Goal: Task Accomplishment & Management: Complete application form

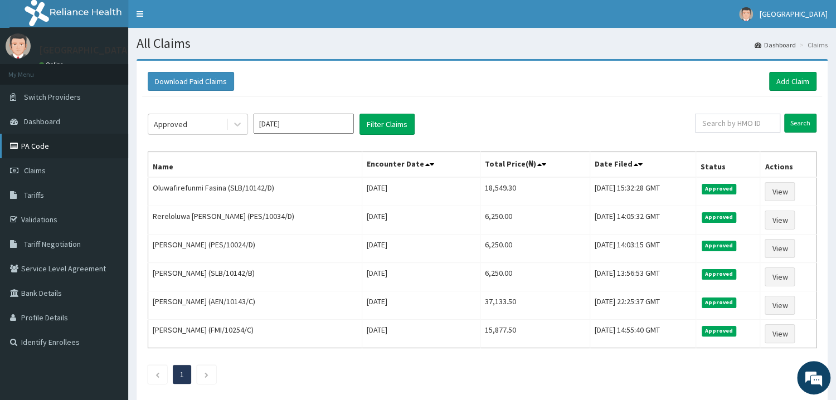
click at [53, 153] on link "PA Code" at bounding box center [64, 146] width 128 height 25
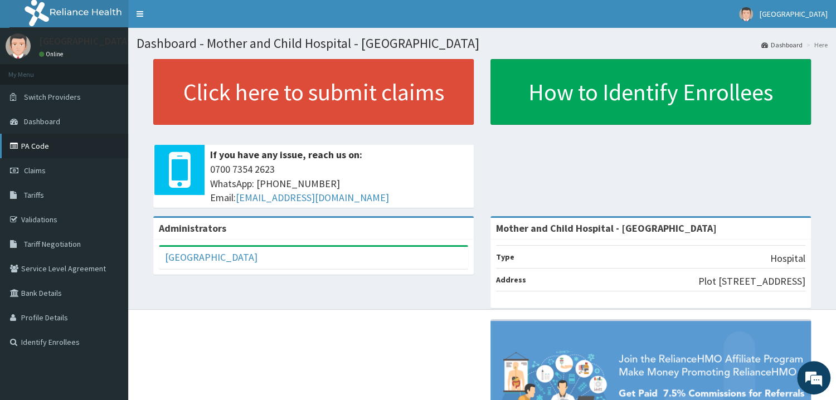
click at [55, 152] on link "PA Code" at bounding box center [64, 146] width 128 height 25
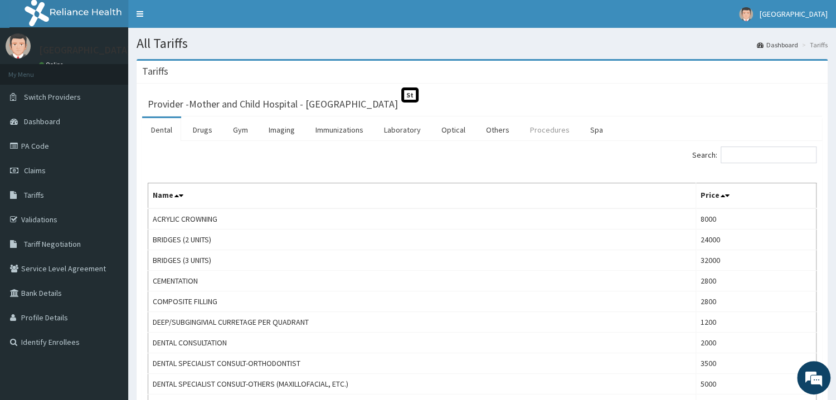
click at [539, 131] on link "Procedures" at bounding box center [549, 129] width 57 height 23
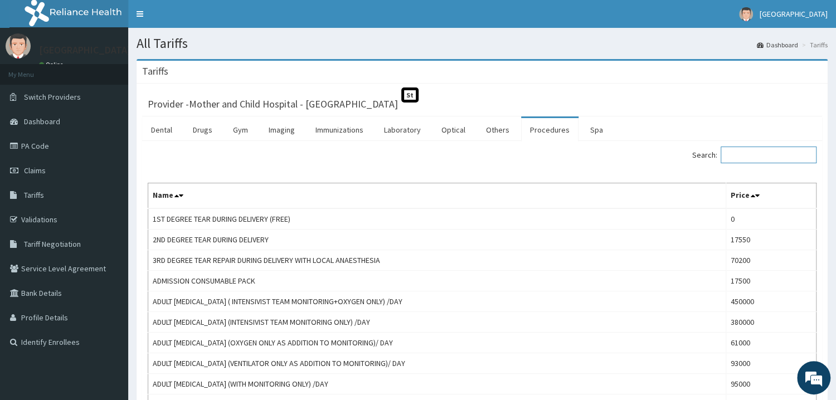
click at [795, 161] on input "Search:" at bounding box center [769, 155] width 96 height 17
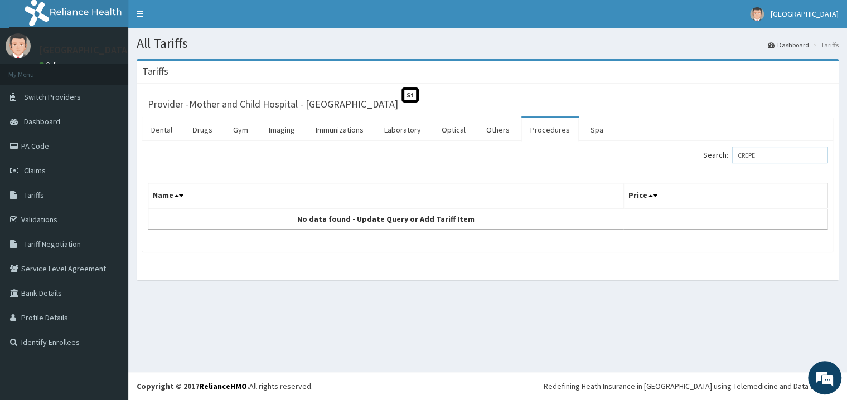
type input "CREPE"
click at [44, 144] on link "PA Code" at bounding box center [64, 146] width 128 height 25
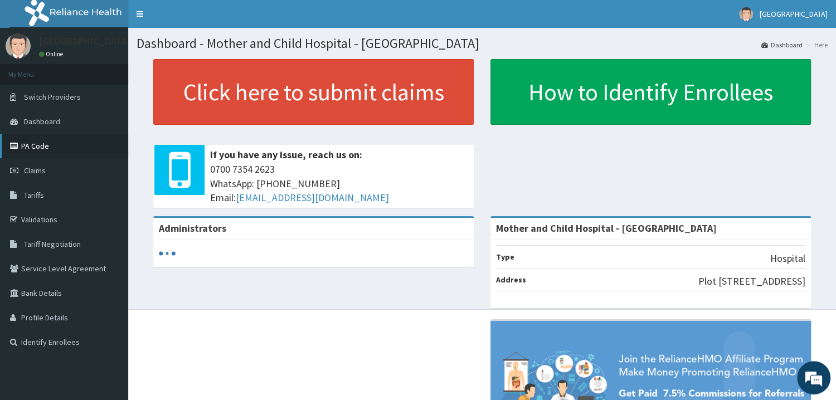
click at [84, 151] on link "PA Code" at bounding box center [64, 146] width 128 height 25
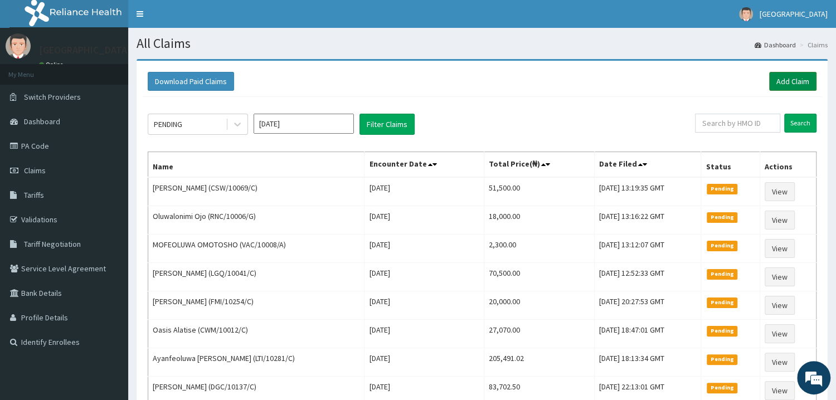
click at [802, 77] on link "Add Claim" at bounding box center [792, 81] width 47 height 19
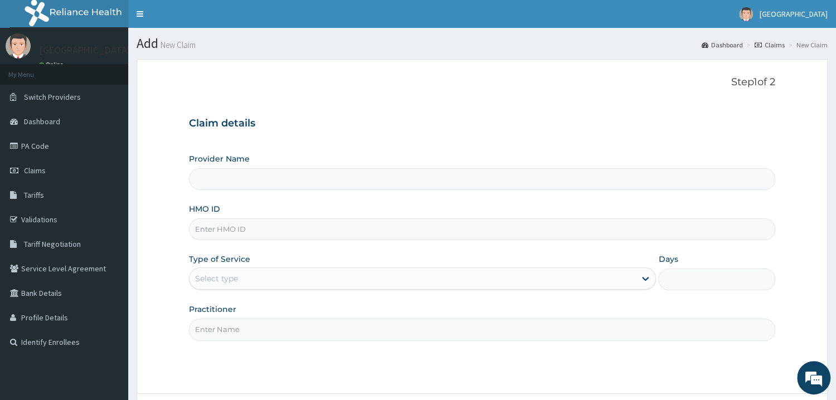
click at [304, 227] on input "HMO ID" at bounding box center [482, 230] width 587 height 22
type input "Mother and Child Hospital - [GEOGRAPHIC_DATA]"
type input "PWC/10553/A"
drag, startPoint x: 343, startPoint y: 274, endPoint x: 345, endPoint y: 285, distance: 10.7
click at [343, 274] on div "Select type" at bounding box center [413, 279] width 447 height 18
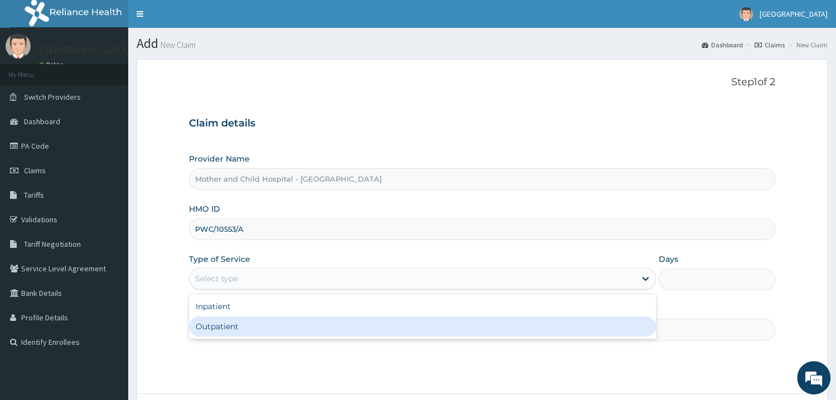
click at [311, 328] on div "Outpatient" at bounding box center [423, 327] width 468 height 20
type input "1"
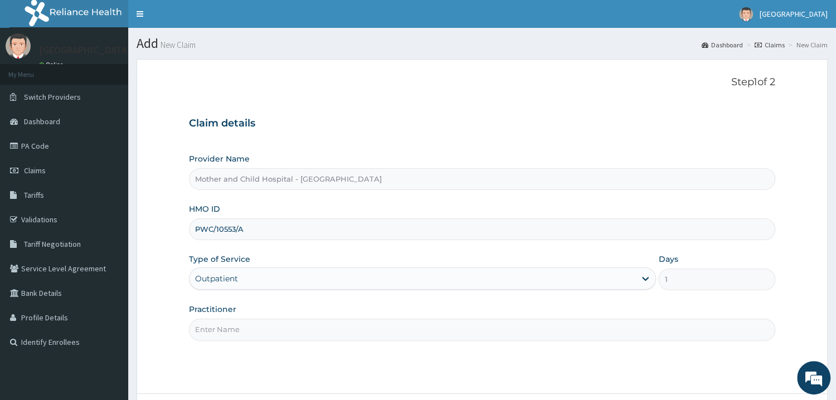
click at [254, 327] on input "Practitioner" at bounding box center [482, 330] width 587 height 22
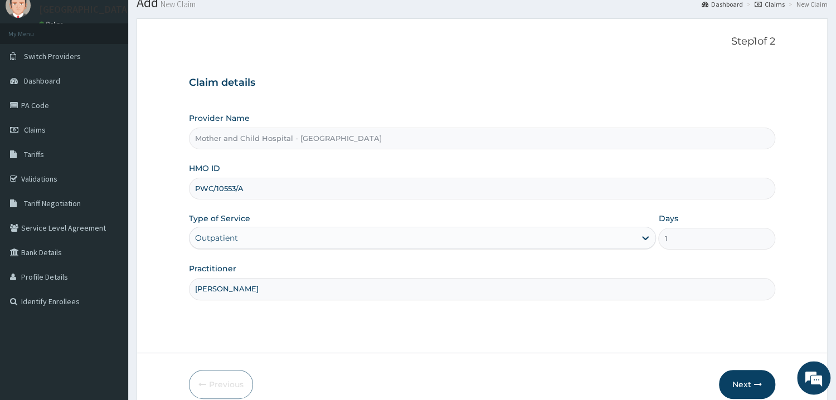
scroll to position [60, 0]
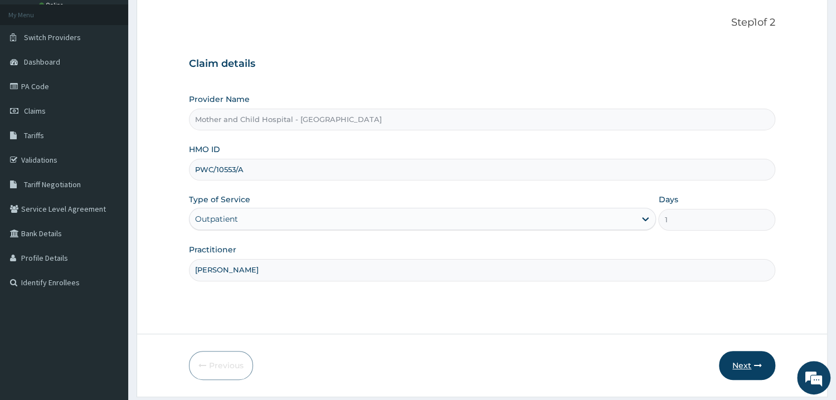
type input "[PERSON_NAME]"
click at [739, 358] on button "Next" at bounding box center [747, 365] width 56 height 29
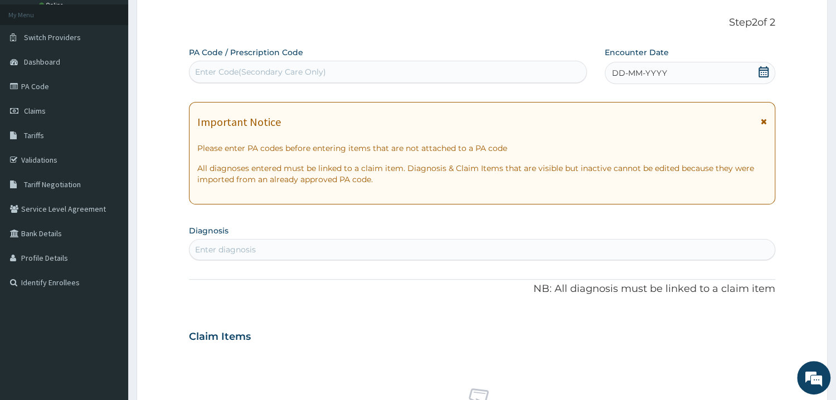
click at [763, 66] on icon at bounding box center [763, 71] width 11 height 11
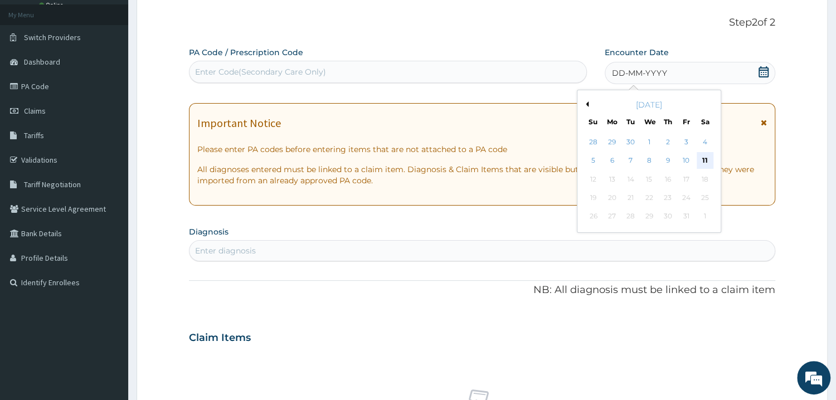
click at [703, 164] on div "11" at bounding box center [705, 161] width 17 height 17
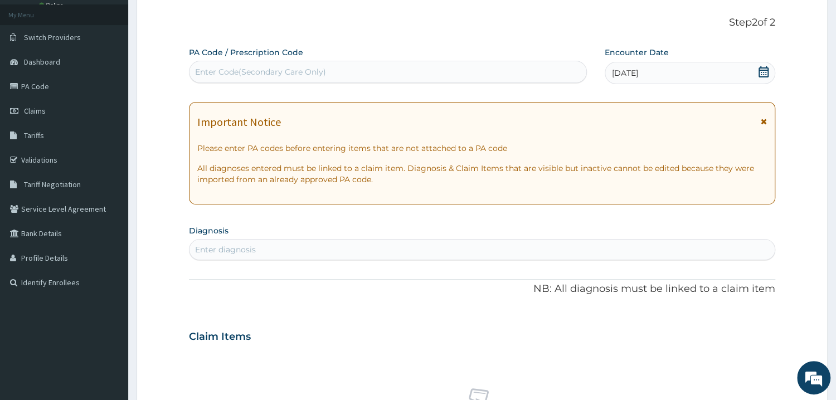
click at [473, 246] on div "Enter diagnosis" at bounding box center [482, 250] width 585 height 18
type input "[MEDICAL_DATA]"
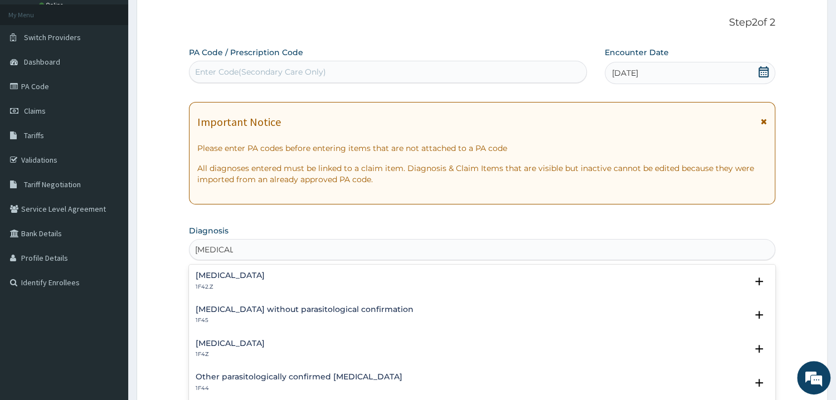
click at [260, 279] on h4 "[MEDICAL_DATA]" at bounding box center [230, 276] width 69 height 8
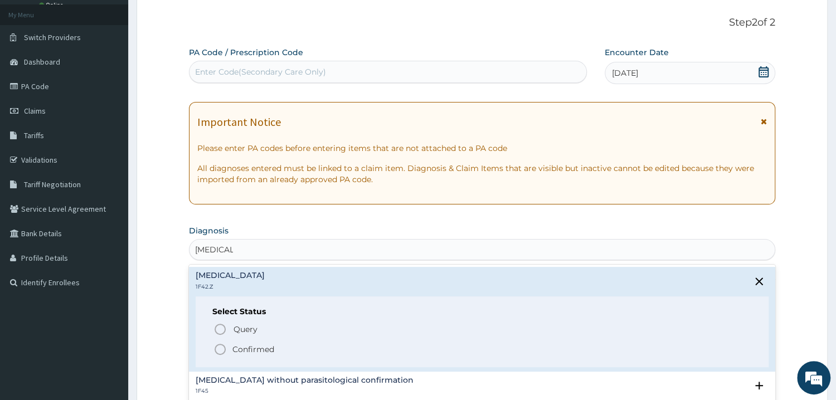
click at [229, 354] on span "Confirmed" at bounding box center [483, 349] width 539 height 13
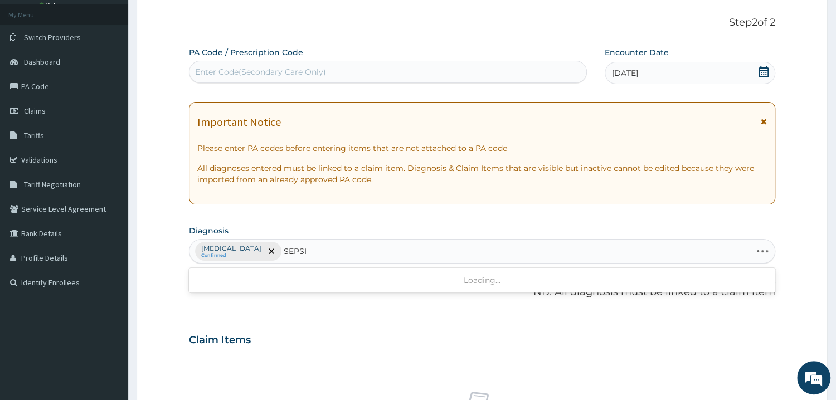
type input "[MEDICAL_DATA]"
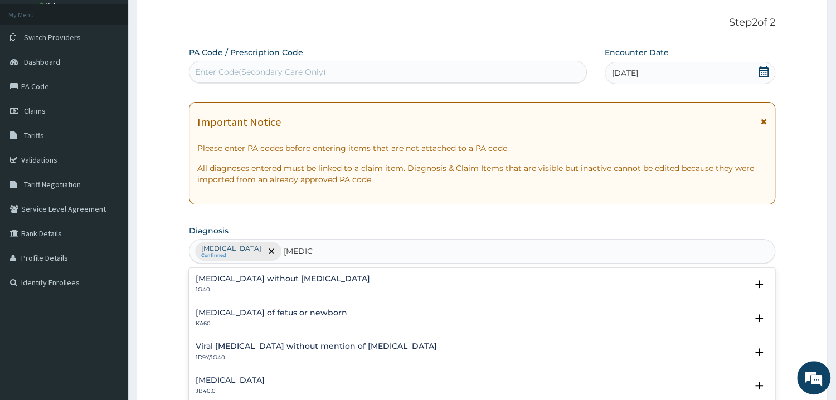
click at [258, 292] on p "1G40" at bounding box center [283, 290] width 175 height 8
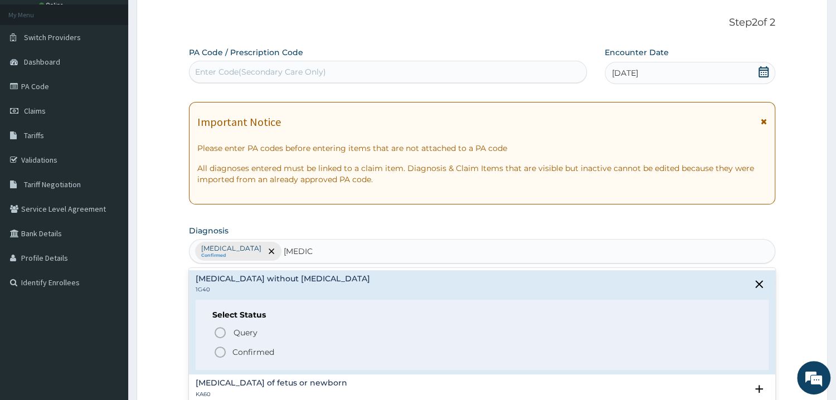
click at [226, 352] on icon "status option filled" at bounding box center [220, 352] width 13 height 13
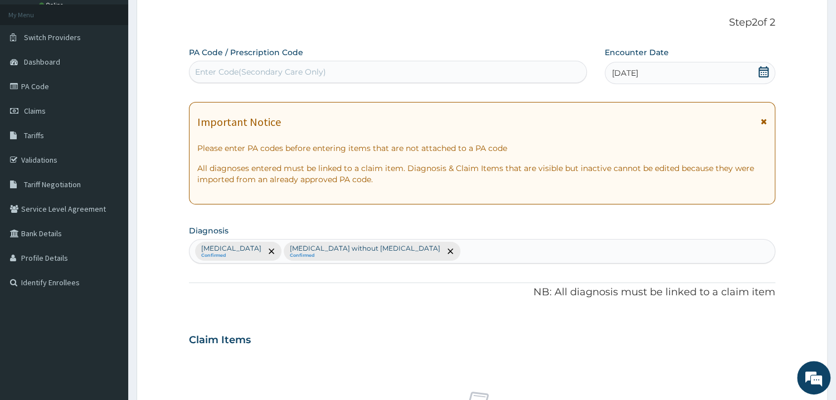
scroll to position [404, 0]
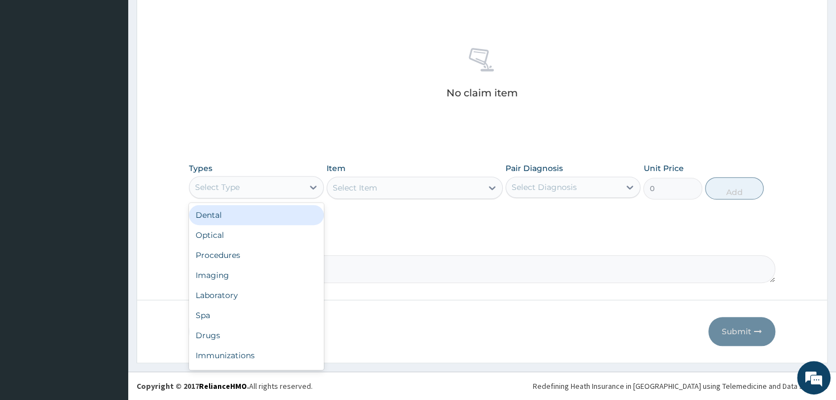
click at [272, 192] on div "Select Type" at bounding box center [247, 187] width 114 height 18
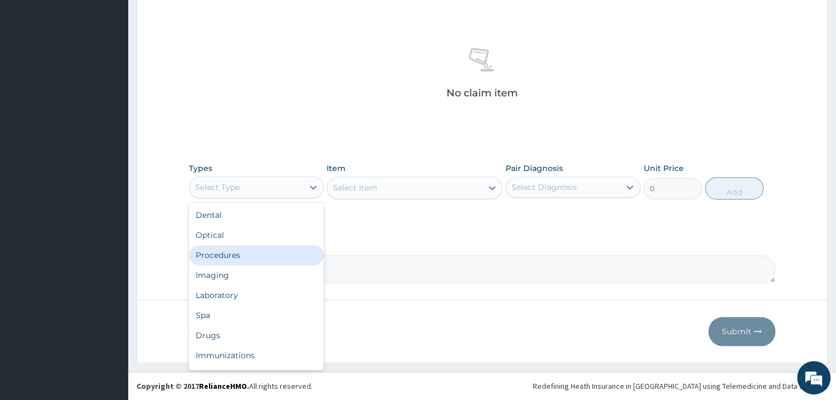
drag, startPoint x: 283, startPoint y: 258, endPoint x: 298, endPoint y: 247, distance: 18.3
click at [284, 258] on div "Procedures" at bounding box center [256, 255] width 135 height 20
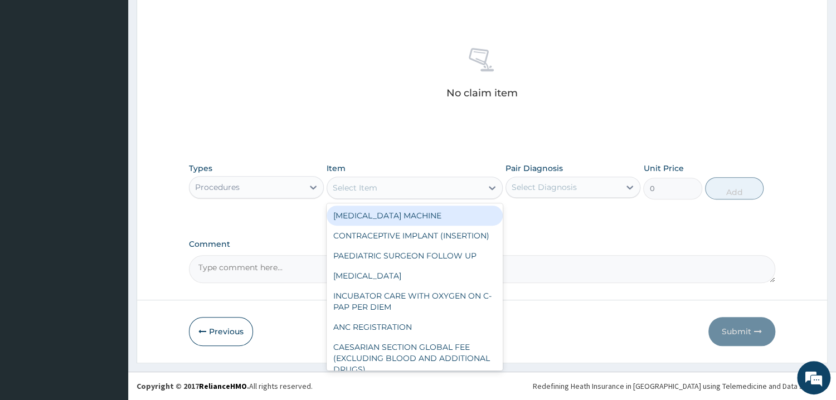
click at [437, 191] on div "Select Item" at bounding box center [404, 188] width 155 height 18
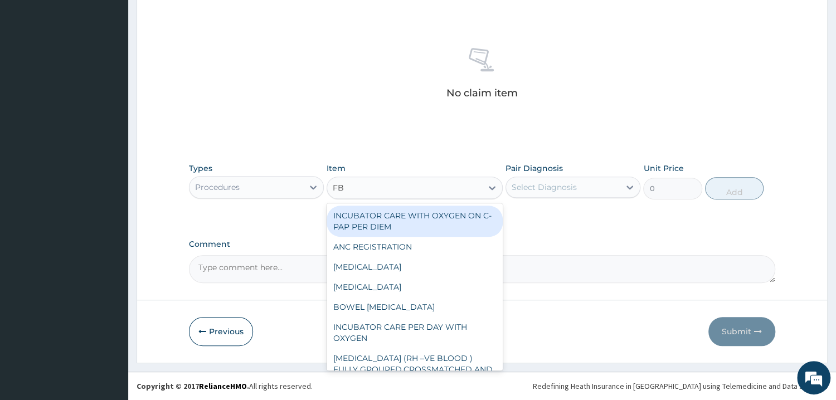
type input "FBC"
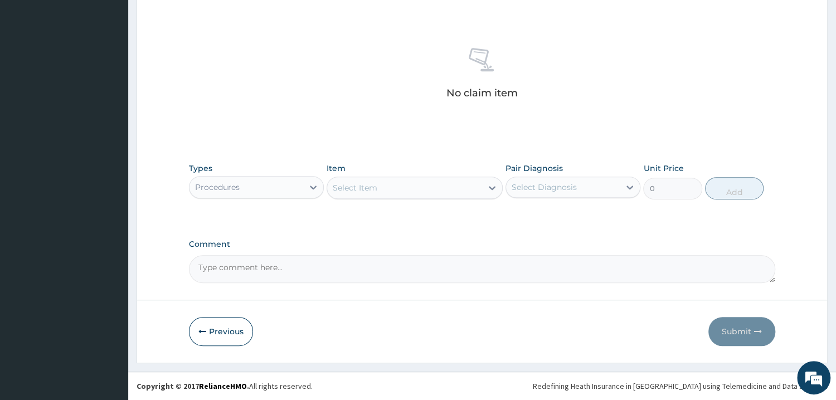
click at [418, 196] on div "Select Item" at bounding box center [404, 188] width 155 height 18
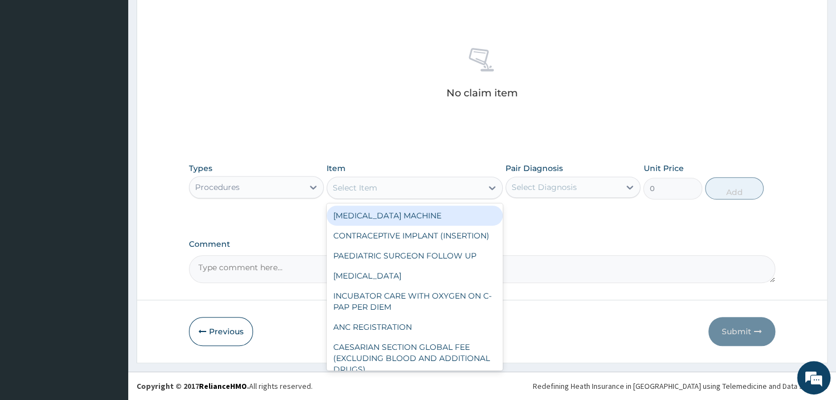
click at [418, 196] on div "Select Item" at bounding box center [404, 188] width 155 height 18
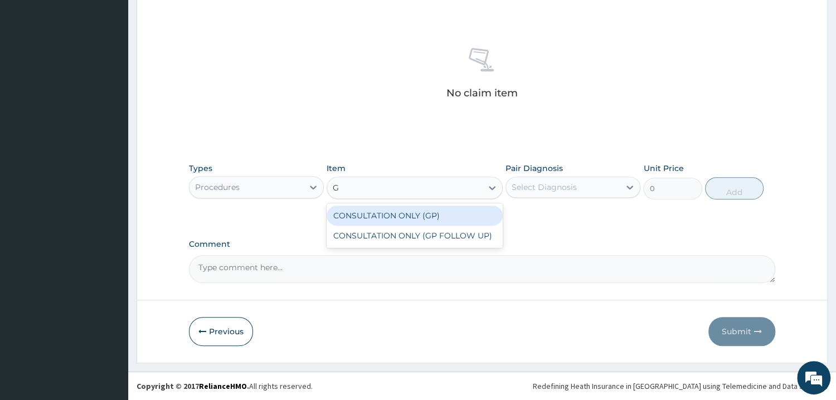
type input "GP"
drag, startPoint x: 424, startPoint y: 220, endPoint x: 502, endPoint y: 203, distance: 79.9
click at [428, 219] on div "CONSULTATION ONLY (GP)" at bounding box center [415, 216] width 176 height 20
type input "6250"
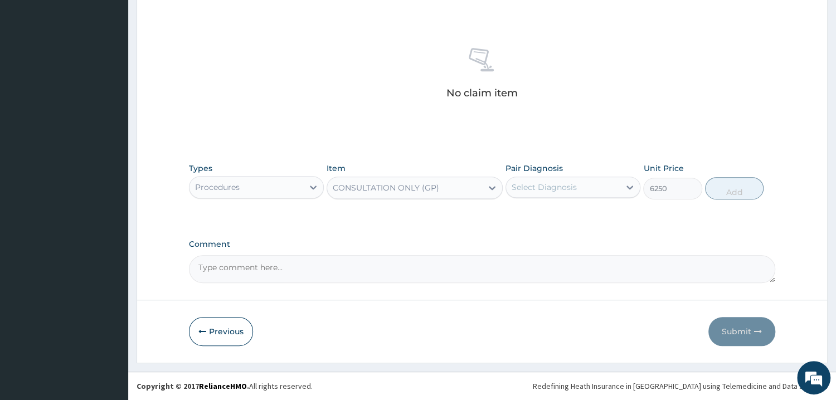
click at [564, 195] on div "Select Diagnosis" at bounding box center [563, 187] width 114 height 18
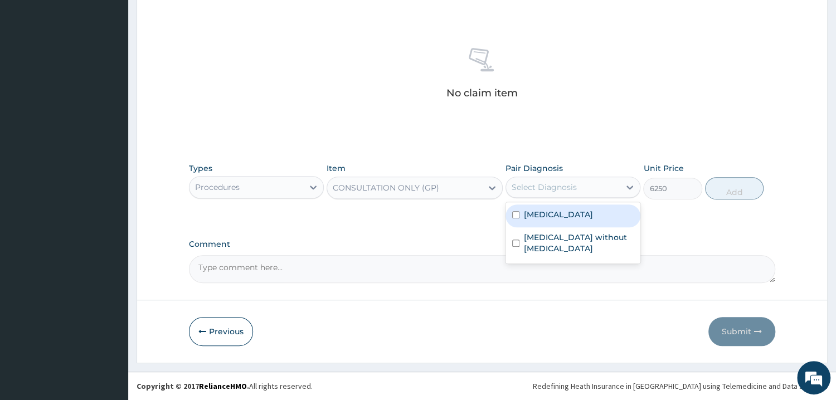
drag, startPoint x: 574, startPoint y: 222, endPoint x: 577, endPoint y: 249, distance: 26.3
click at [576, 220] on label "[MEDICAL_DATA]" at bounding box center [558, 214] width 69 height 11
checkbox input "true"
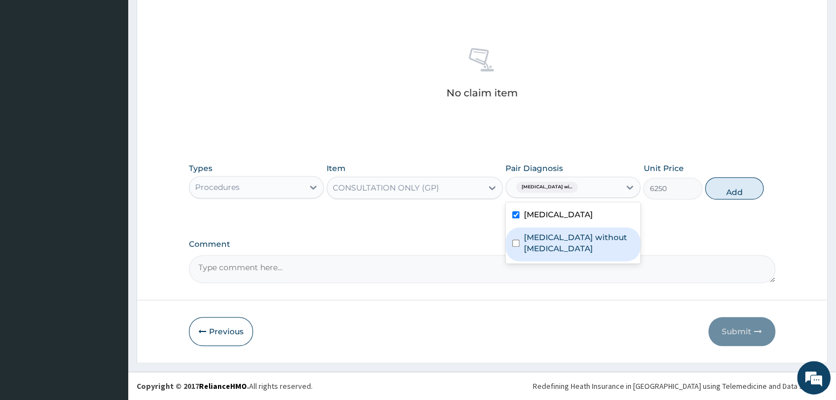
drag, startPoint x: 573, startPoint y: 265, endPoint x: 667, endPoint y: 216, distance: 107.0
click at [576, 254] on label "[MEDICAL_DATA] without [MEDICAL_DATA]" at bounding box center [579, 243] width 110 height 22
checkbox input "true"
drag, startPoint x: 743, startPoint y: 201, endPoint x: 694, endPoint y: 202, distance: 48.5
click at [743, 200] on button "Add" at bounding box center [734, 188] width 59 height 22
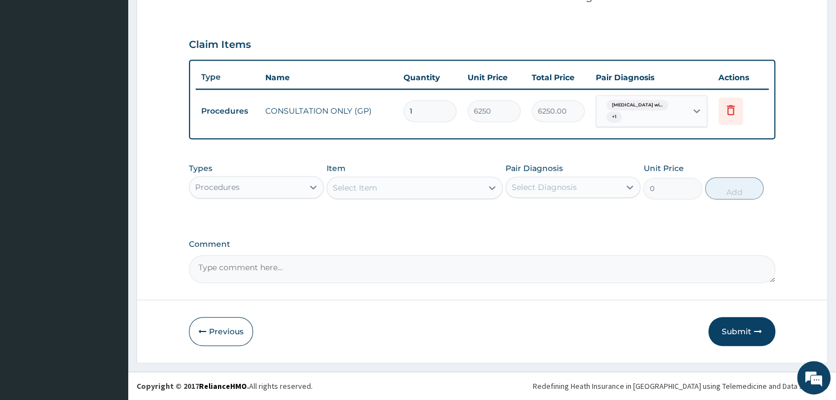
scroll to position [355, 0]
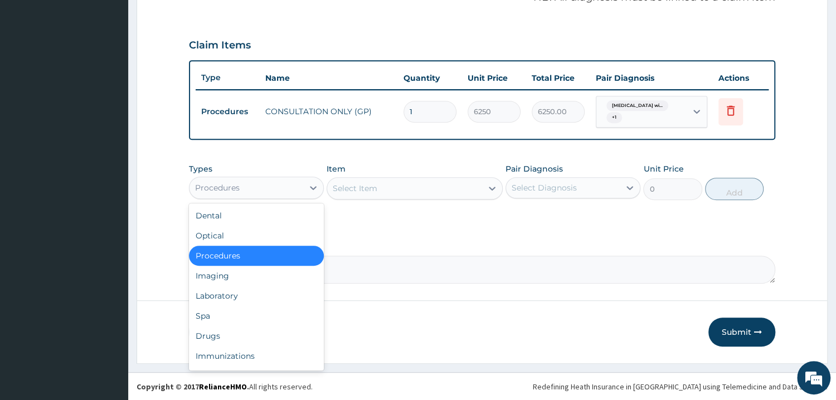
click at [284, 189] on div "Procedures" at bounding box center [247, 188] width 114 height 18
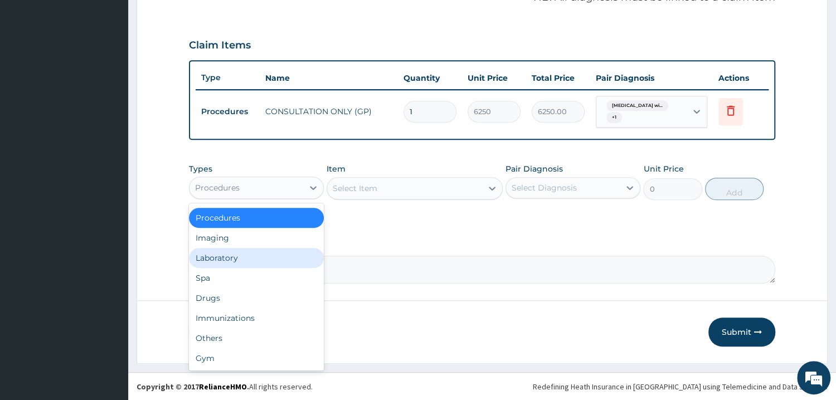
scroll to position [38, 0]
click at [281, 254] on div "Laboratory" at bounding box center [256, 258] width 135 height 20
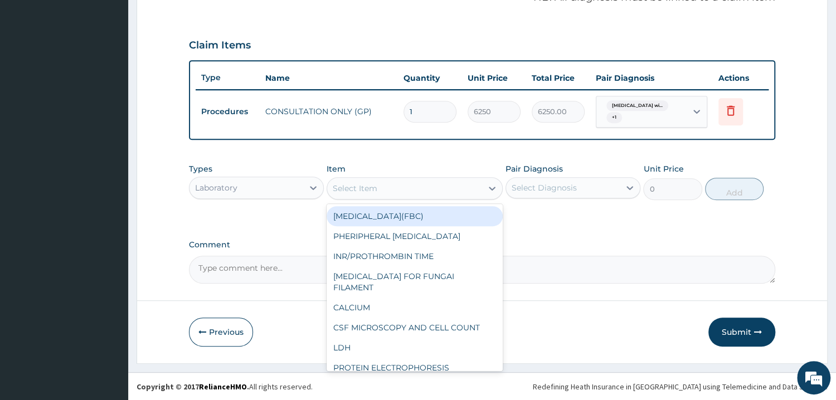
click at [454, 188] on div "Select Item" at bounding box center [404, 189] width 155 height 18
click at [448, 211] on div "[MEDICAL_DATA](FBC)" at bounding box center [415, 216] width 176 height 20
type input "4675"
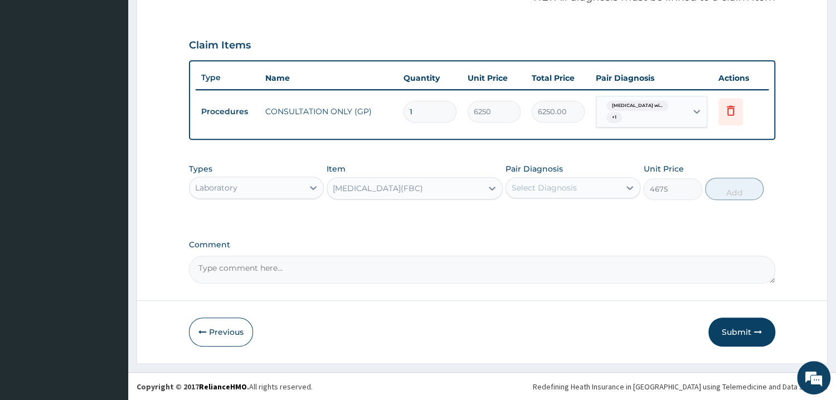
click at [543, 181] on div "Select Diagnosis" at bounding box center [563, 188] width 114 height 18
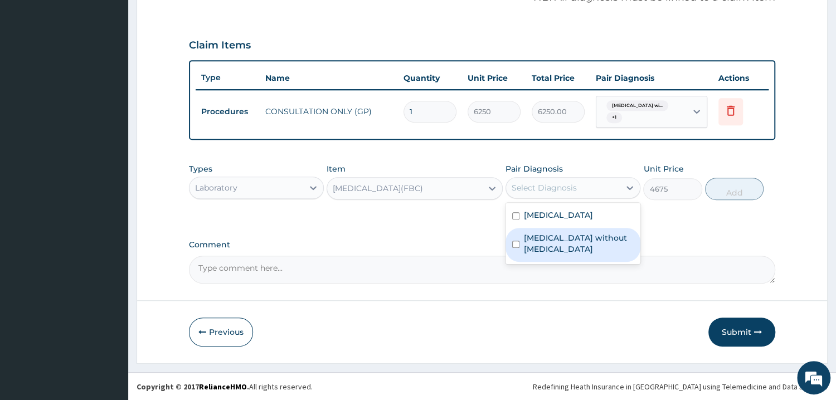
click at [578, 255] on label "[MEDICAL_DATA] without [MEDICAL_DATA]" at bounding box center [579, 244] width 110 height 22
checkbox input "true"
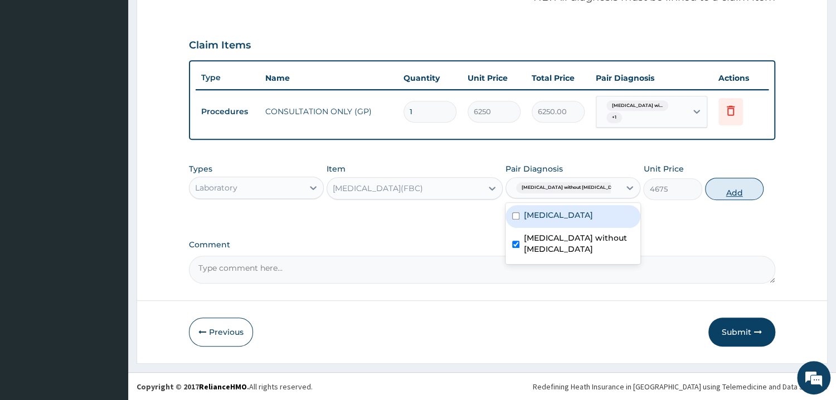
drag, startPoint x: 730, startPoint y: 192, endPoint x: 541, endPoint y: 195, distance: 189.0
click at [730, 192] on button "Add" at bounding box center [734, 189] width 59 height 22
type input "0"
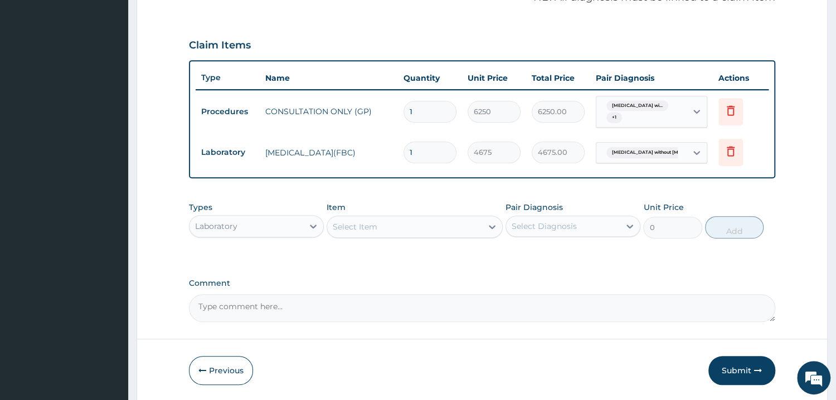
click at [415, 222] on div "Select Item" at bounding box center [404, 227] width 155 height 18
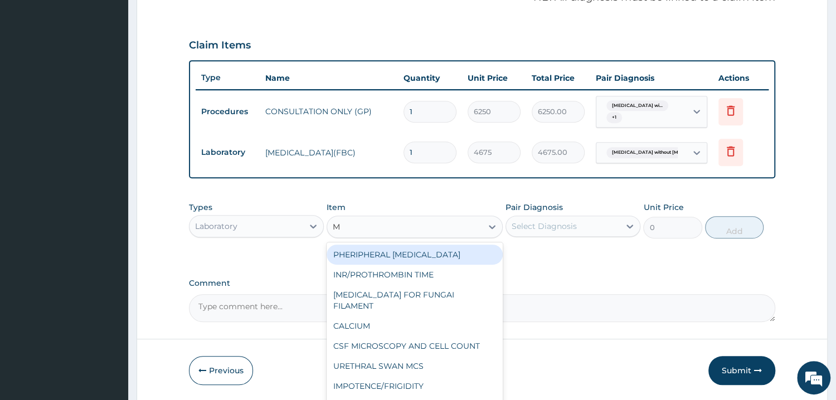
type input "MP"
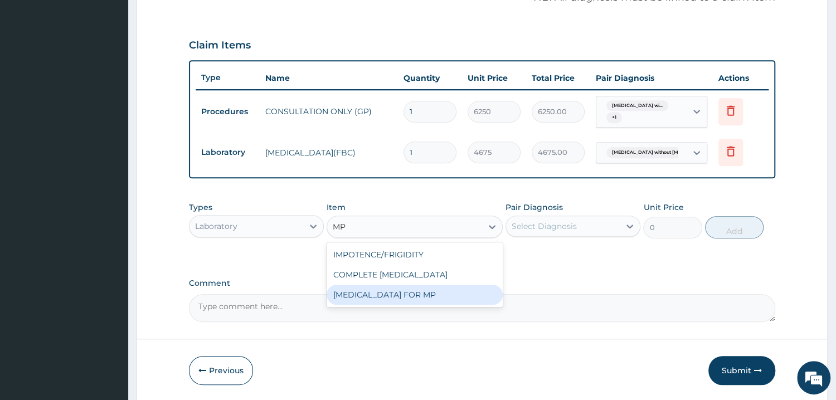
click at [437, 285] on div "[MEDICAL_DATA] FOR MP" at bounding box center [415, 295] width 176 height 20
type input "1870"
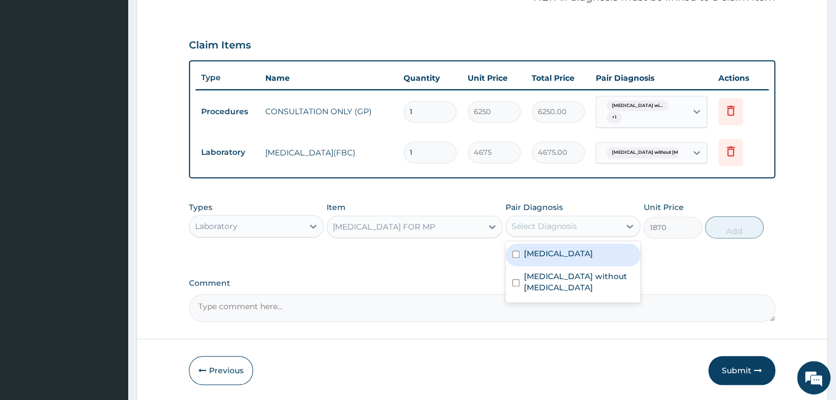
drag, startPoint x: 574, startPoint y: 229, endPoint x: 588, endPoint y: 273, distance: 46.6
click at [575, 231] on div "Select Diagnosis" at bounding box center [563, 226] width 114 height 18
click at [591, 259] on label "[MEDICAL_DATA]" at bounding box center [558, 253] width 69 height 11
checkbox input "true"
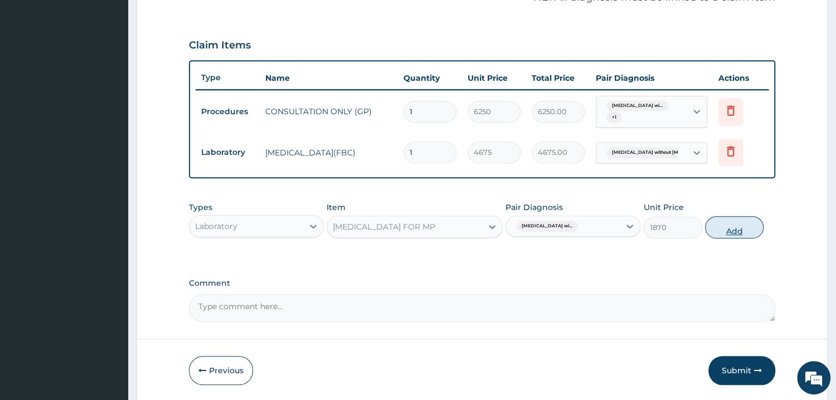
click at [747, 229] on button "Add" at bounding box center [734, 227] width 59 height 22
type input "0"
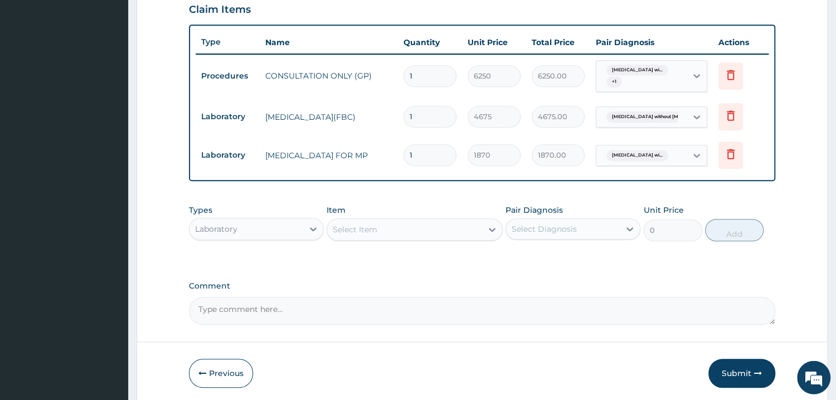
scroll to position [431, 0]
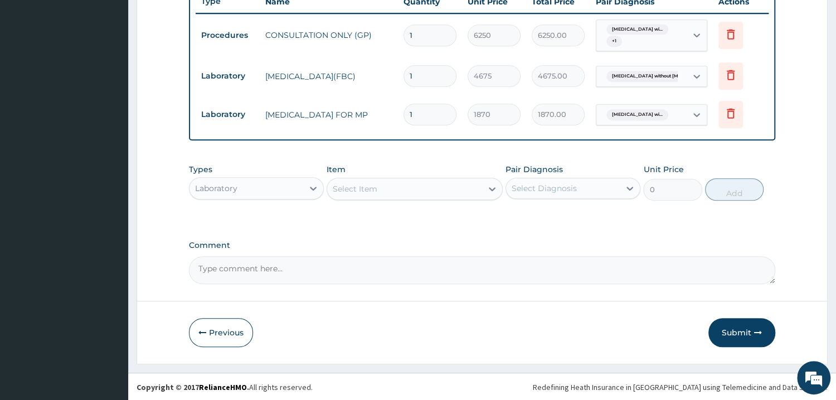
click at [283, 190] on div "Laboratory" at bounding box center [247, 189] width 114 height 18
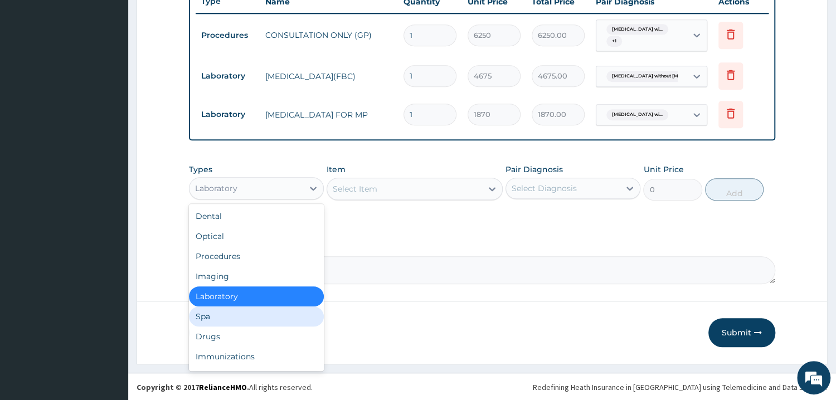
scroll to position [38, 0]
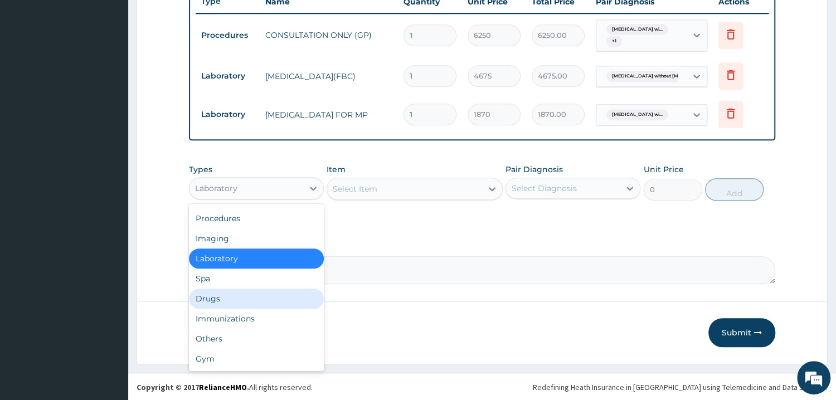
click at [287, 293] on div "Drugs" at bounding box center [256, 299] width 135 height 20
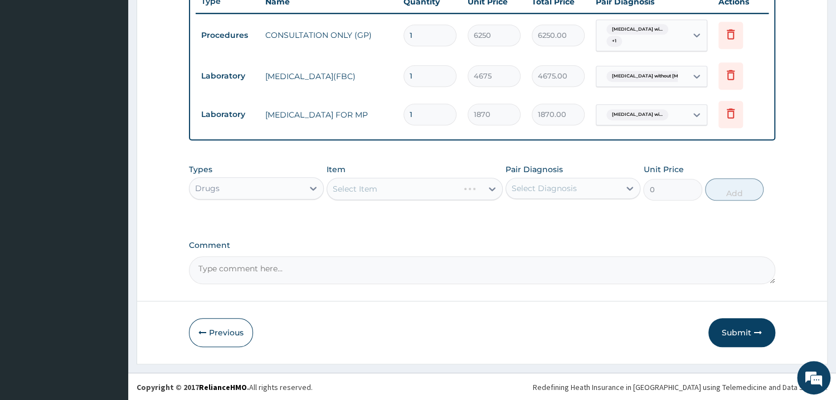
click at [409, 187] on div "Select Item" at bounding box center [415, 189] width 176 height 22
click at [410, 199] on div "Item Select Item" at bounding box center [415, 182] width 176 height 37
click at [419, 197] on div "Select Item" at bounding box center [415, 189] width 176 height 22
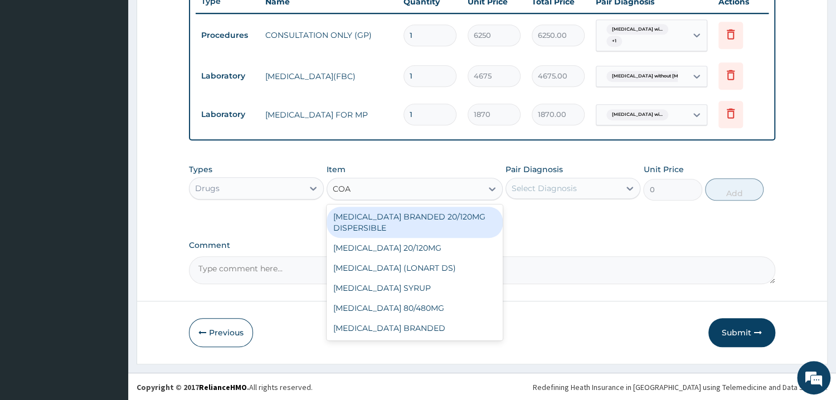
type input "[PERSON_NAME]"
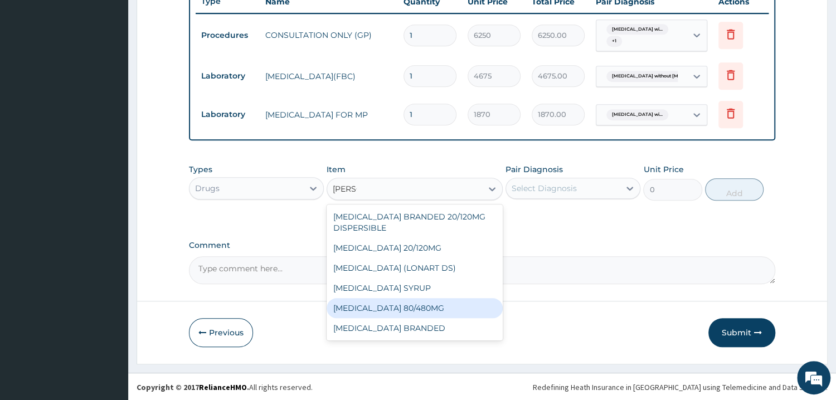
click at [423, 306] on div "[MEDICAL_DATA] 80/480MG" at bounding box center [415, 308] width 176 height 20
type input "374"
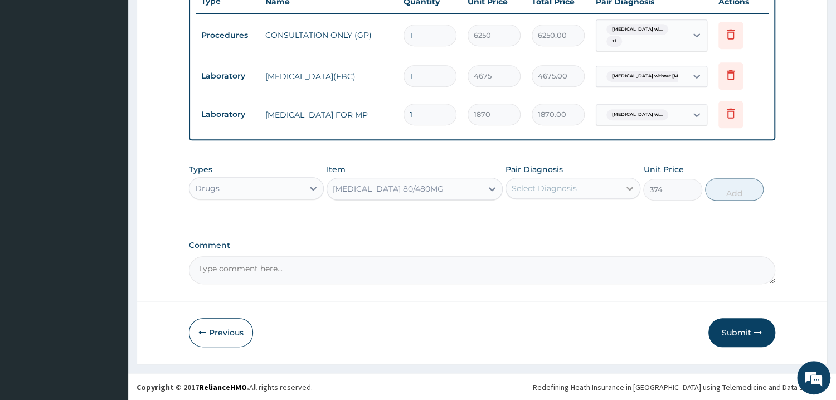
click at [623, 197] on div at bounding box center [630, 188] width 20 height 20
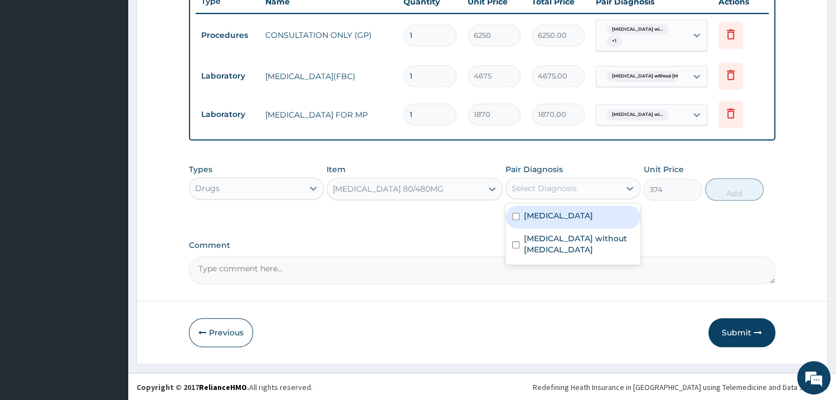
drag, startPoint x: 613, startPoint y: 220, endPoint x: 620, endPoint y: 219, distance: 7.3
click at [593, 220] on label "[MEDICAL_DATA]" at bounding box center [558, 215] width 69 height 11
checkbox input "true"
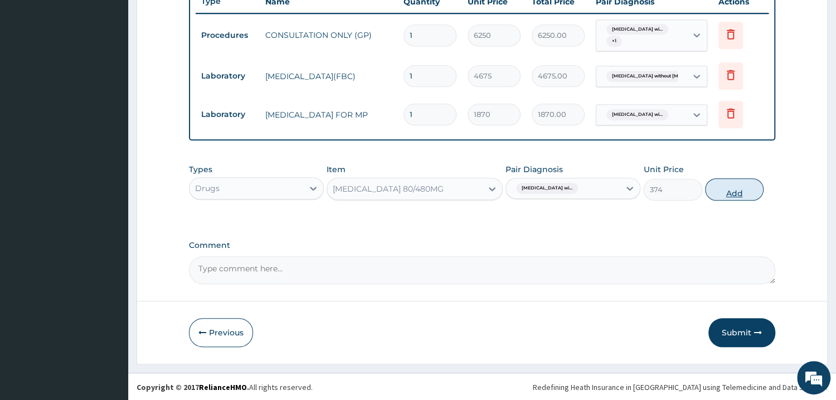
click at [745, 196] on button "Add" at bounding box center [734, 189] width 59 height 22
type input "0"
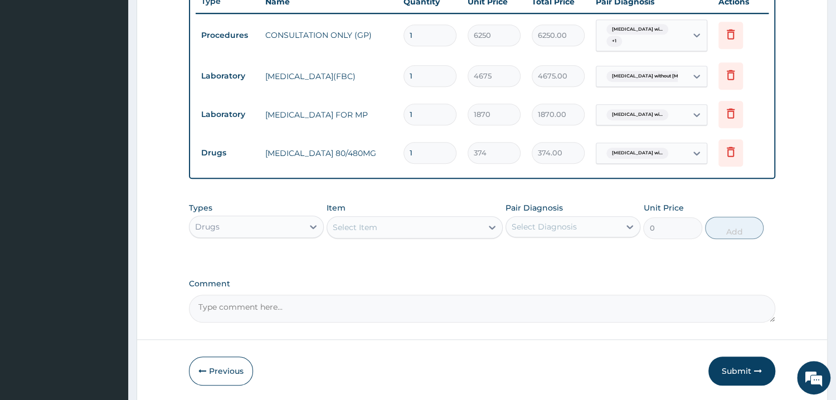
drag, startPoint x: 417, startPoint y: 153, endPoint x: 377, endPoint y: 158, distance: 39.9
click at [404, 158] on input "1" at bounding box center [430, 153] width 53 height 22
type input "6"
type input "2244.00"
type input "6"
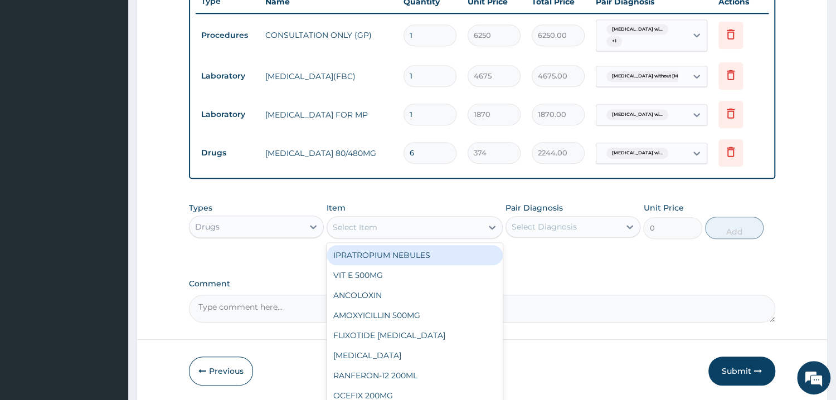
click at [382, 236] on div "Select Item" at bounding box center [415, 227] width 176 height 22
type input "PARA"
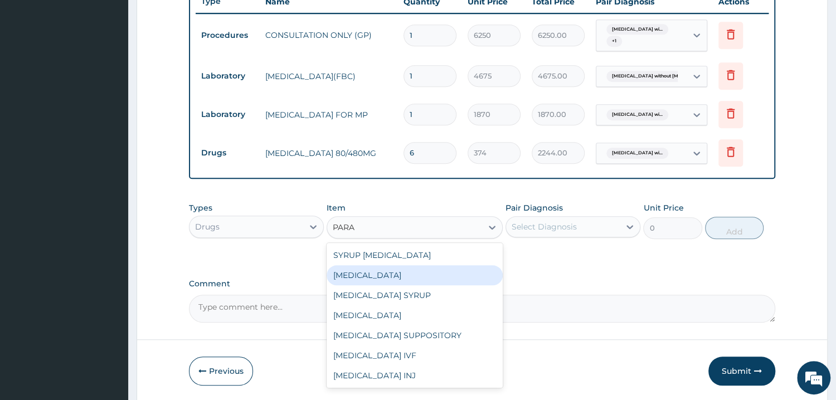
click at [451, 279] on div "[MEDICAL_DATA]" at bounding box center [415, 275] width 176 height 20
type input "37.40000152587891"
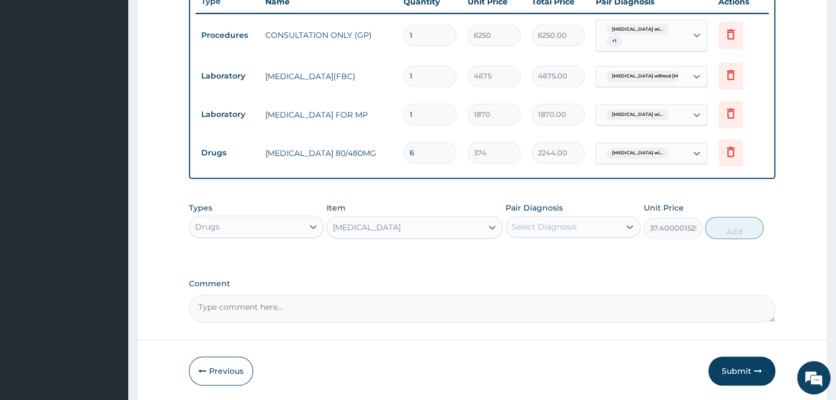
click at [565, 238] on div "Select Diagnosis" at bounding box center [573, 226] width 135 height 21
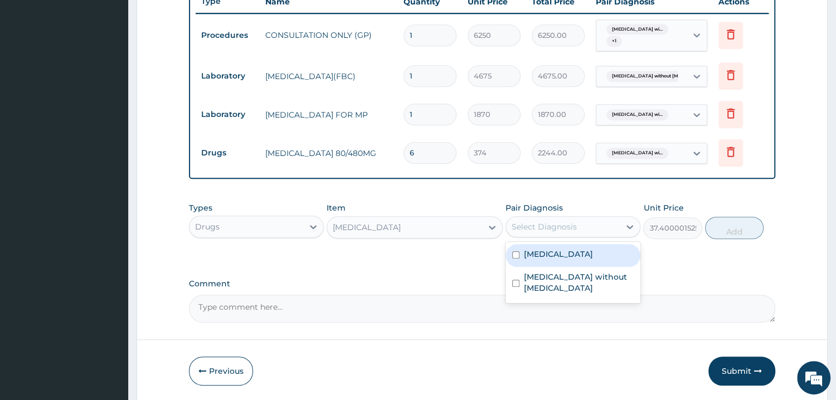
click at [559, 260] on label "[MEDICAL_DATA]" at bounding box center [558, 254] width 69 height 11
checkbox input "true"
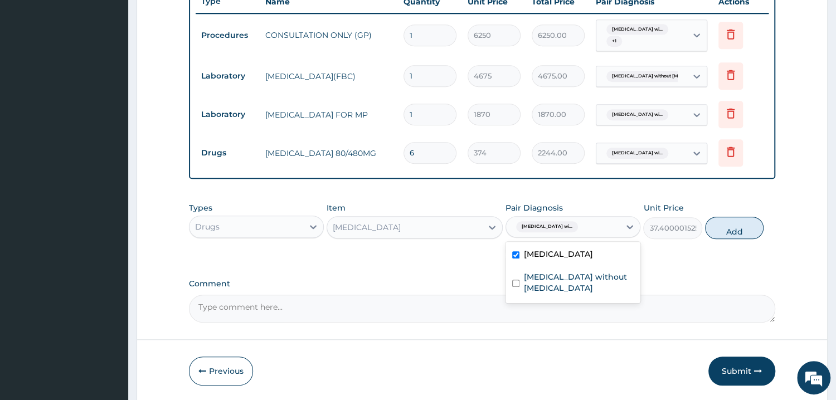
click at [738, 228] on button "Add" at bounding box center [734, 228] width 59 height 22
type input "0"
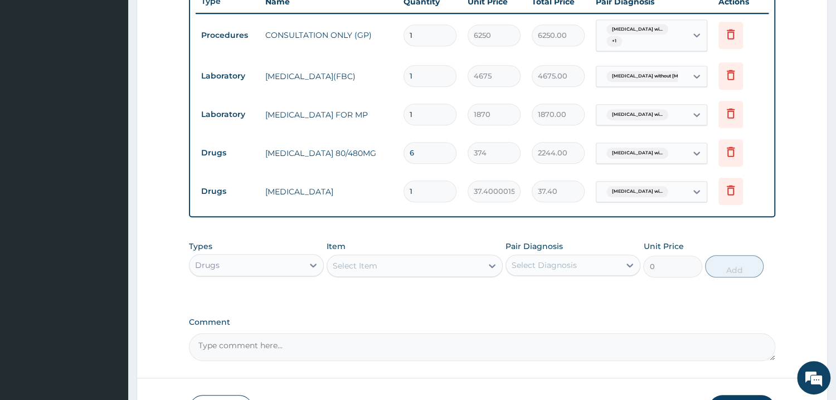
type input "18"
type input "673.20"
type input "18"
click at [501, 308] on div "PA Code / Prescription Code Enter Code(Secondary Care Only) Encounter Date [DAT…" at bounding box center [482, 18] width 587 height 686
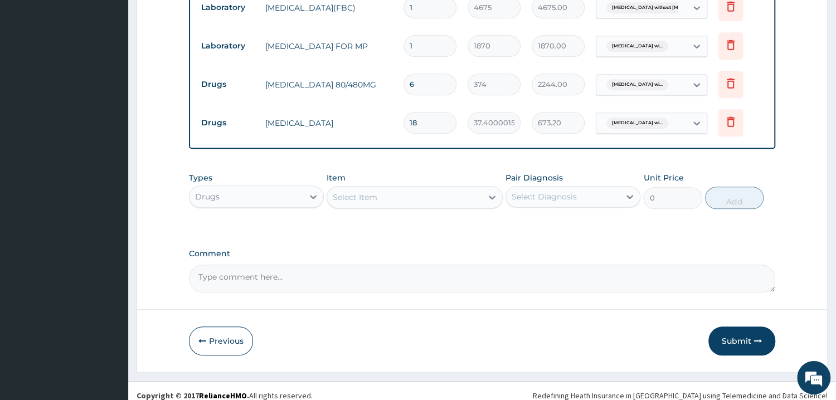
scroll to position [508, 0]
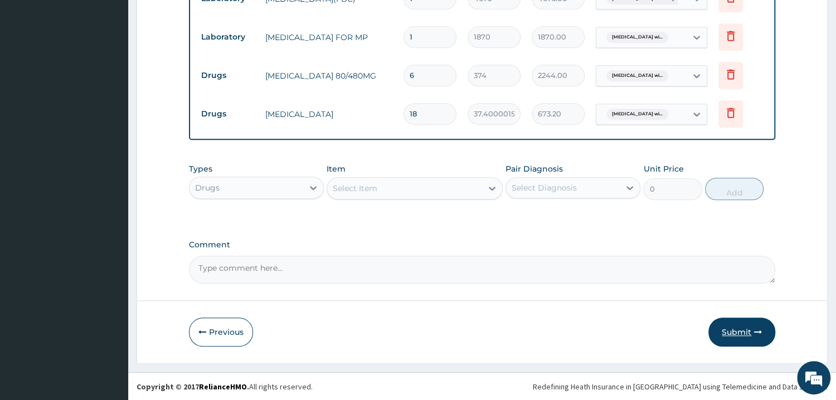
click at [751, 331] on button "Submit" at bounding box center [742, 332] width 67 height 29
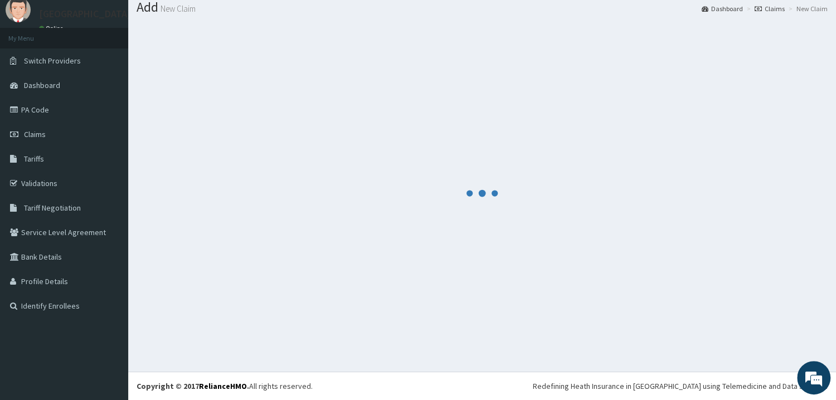
scroll to position [36, 0]
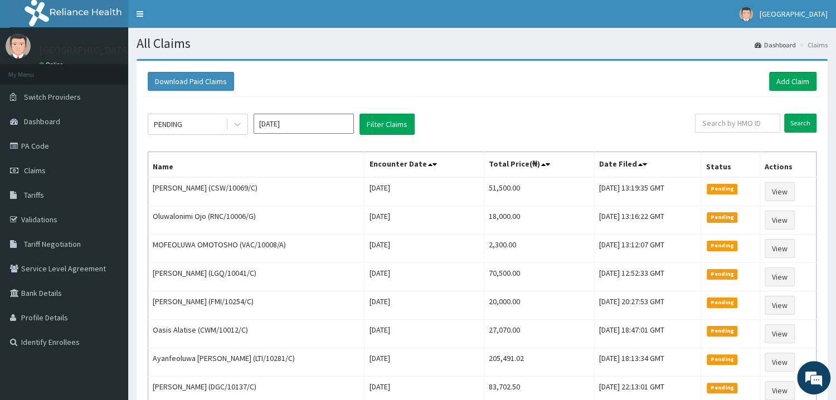
click at [227, 137] on div "PENDING Oct 2025 Filter Claims Search Name Encounter Date Total Price(₦) Date F…" at bounding box center [482, 303] width 680 height 412
drag, startPoint x: 220, startPoint y: 141, endPoint x: 239, endPoint y: 133, distance: 20.5
click at [231, 137] on div "PENDING Oct 2025 Filter Claims Search Name Encounter Date Total Price(₦) Date F…" at bounding box center [482, 303] width 680 height 412
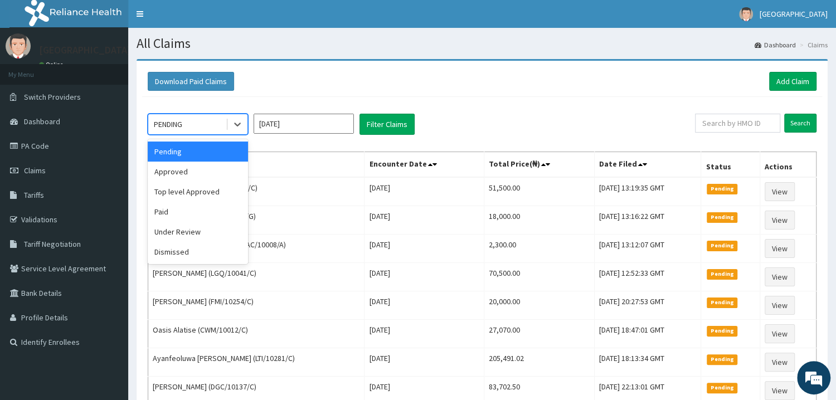
drag, startPoint x: 240, startPoint y: 132, endPoint x: 216, endPoint y: 159, distance: 35.9
click at [240, 133] on div at bounding box center [237, 124] width 20 height 20
drag, startPoint x: 209, startPoint y: 175, endPoint x: 351, endPoint y: 132, distance: 148.5
click at [225, 171] on div "Approved" at bounding box center [198, 172] width 100 height 20
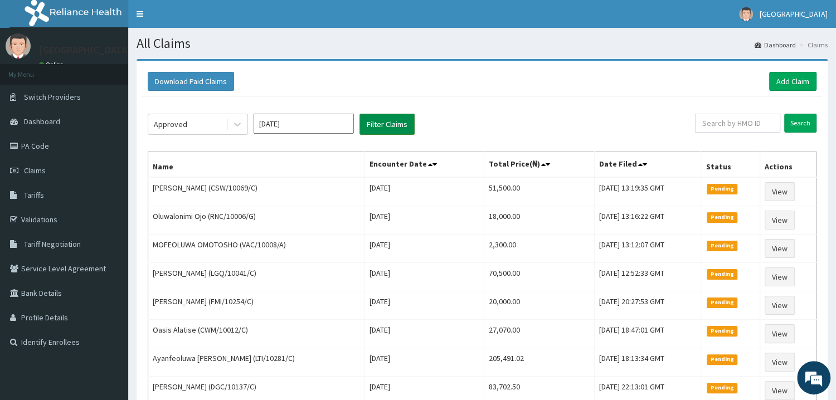
click at [398, 129] on button "Filter Claims" at bounding box center [387, 124] width 55 height 21
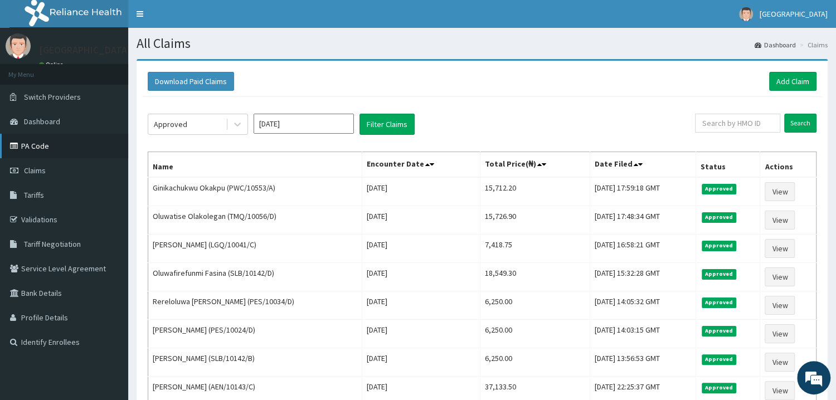
click at [52, 141] on link "PA Code" at bounding box center [64, 146] width 128 height 25
